Goal: Task Accomplishment & Management: Manage account settings

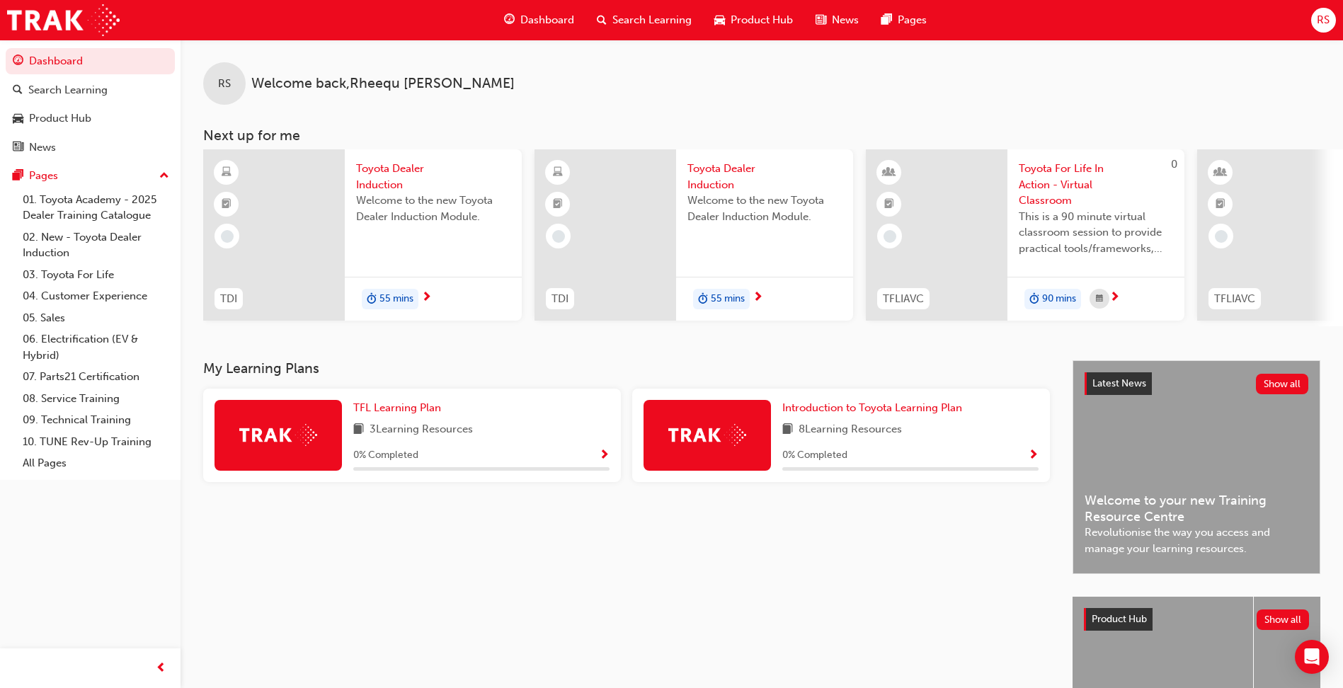
click at [1319, 16] on span "RS" at bounding box center [1323, 20] width 13 height 16
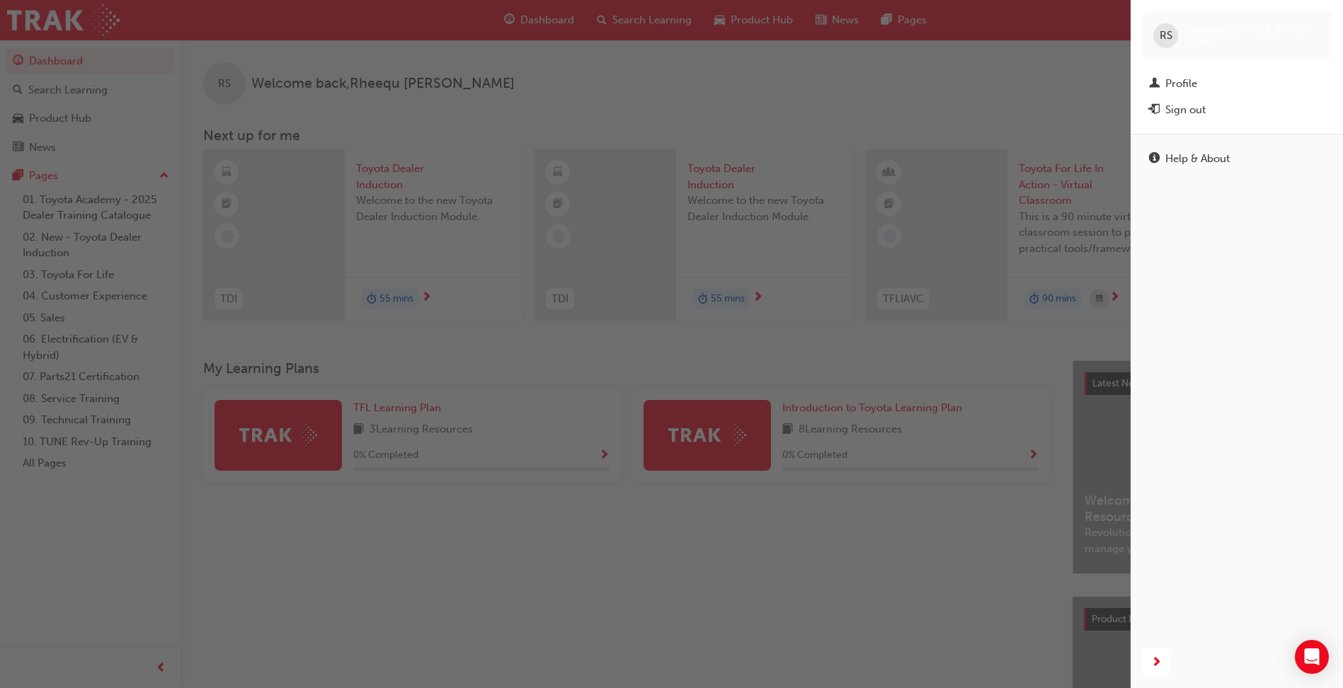
click at [1287, 276] on div "Help & About" at bounding box center [1236, 385] width 212 height 503
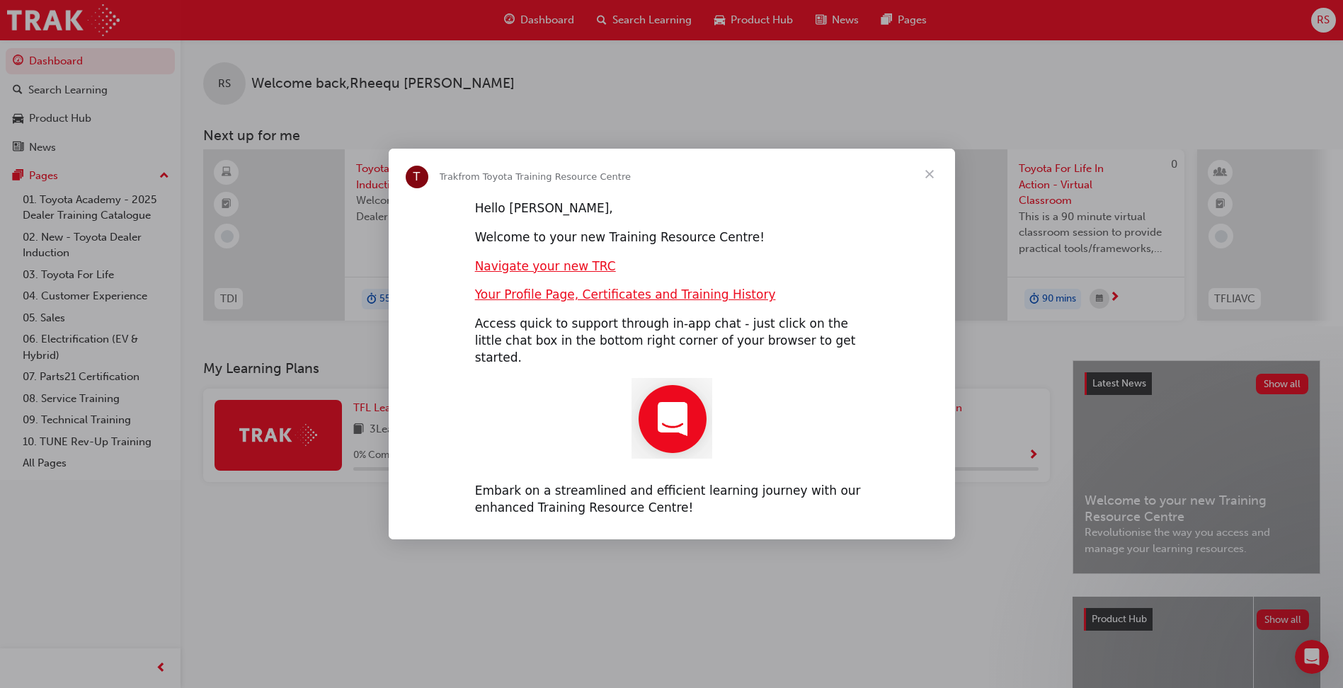
click at [1318, 23] on div "Intercom messenger" at bounding box center [671, 344] width 1343 height 688
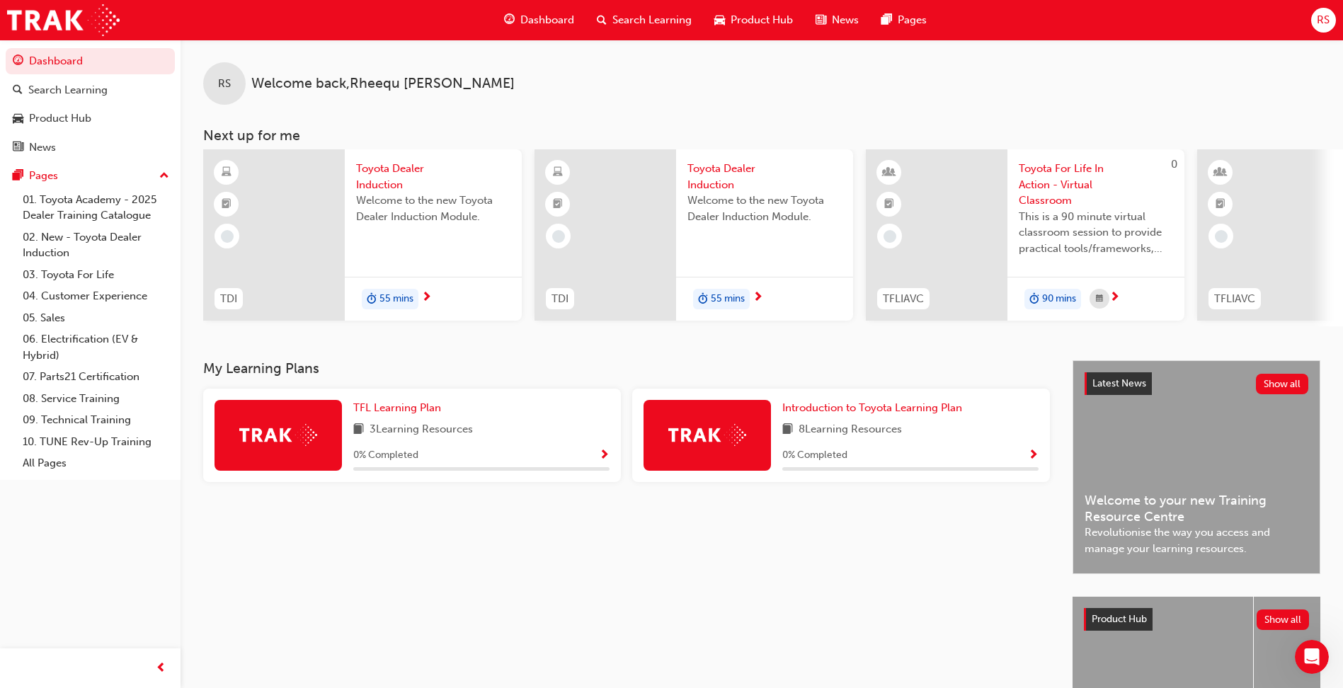
click at [1319, 20] on span "RS" at bounding box center [1323, 20] width 13 height 16
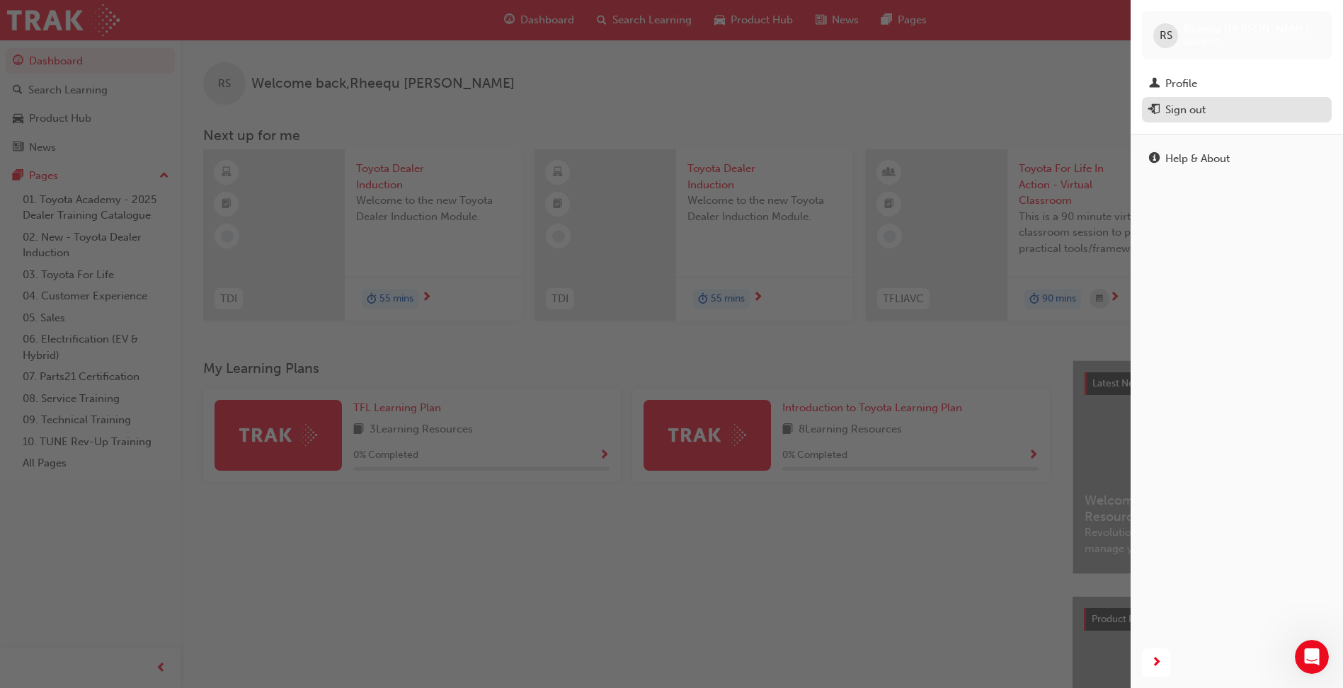
click at [1204, 116] on div "Sign out" at bounding box center [1185, 110] width 40 height 16
